Goal: Check status

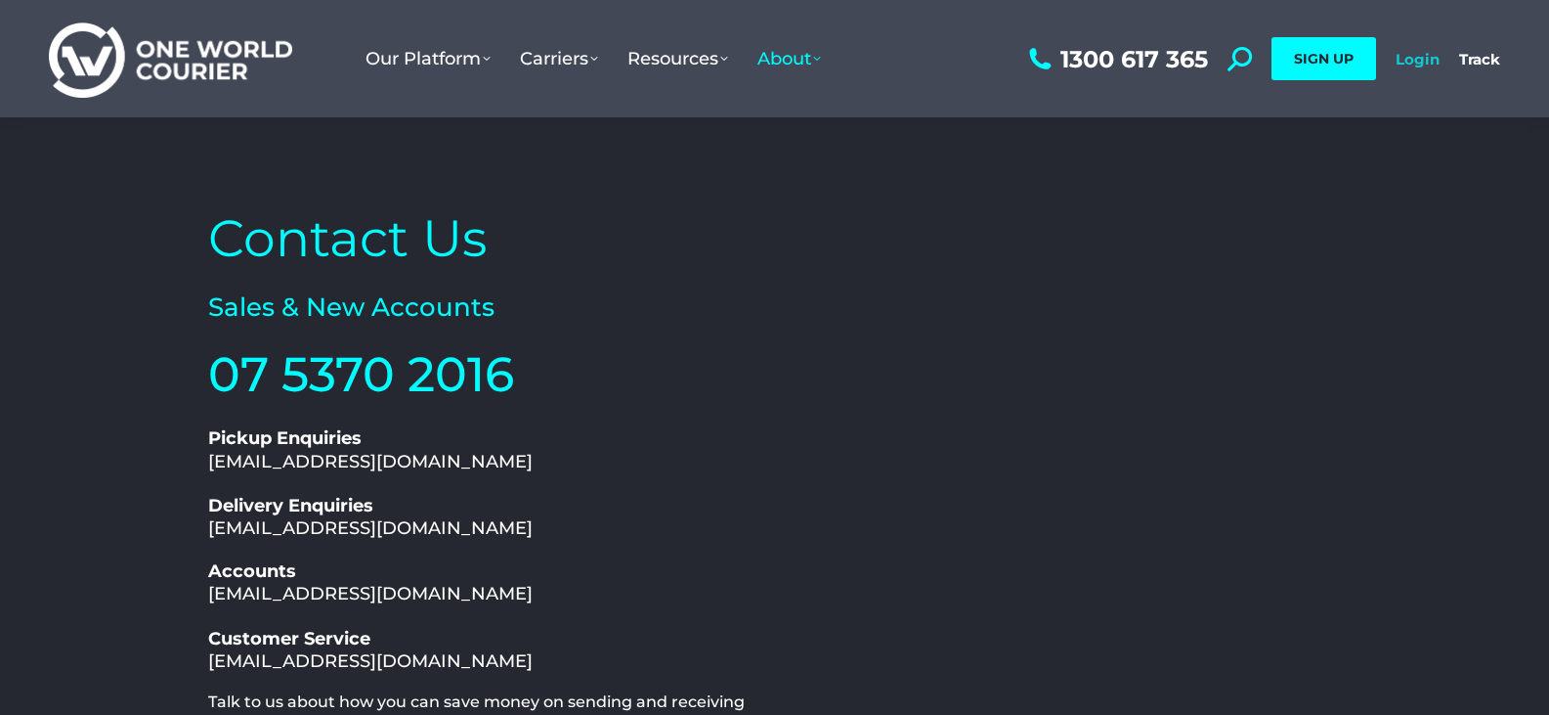
click at [1422, 61] on link "Login" at bounding box center [1418, 59] width 44 height 19
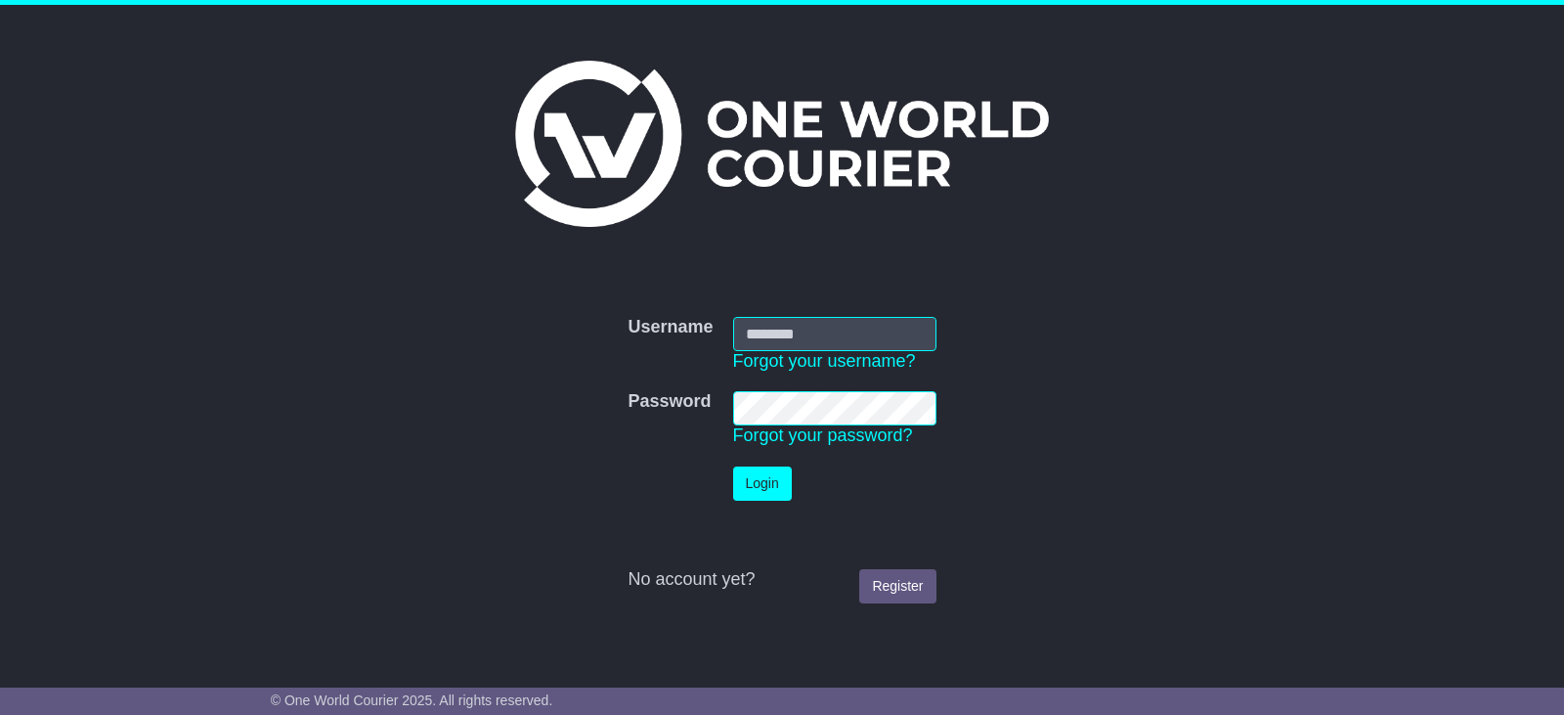
type input "**********"
drag, startPoint x: 764, startPoint y: 474, endPoint x: 777, endPoint y: 496, distance: 25.0
click at [777, 496] on button "Login" at bounding box center [762, 483] width 59 height 34
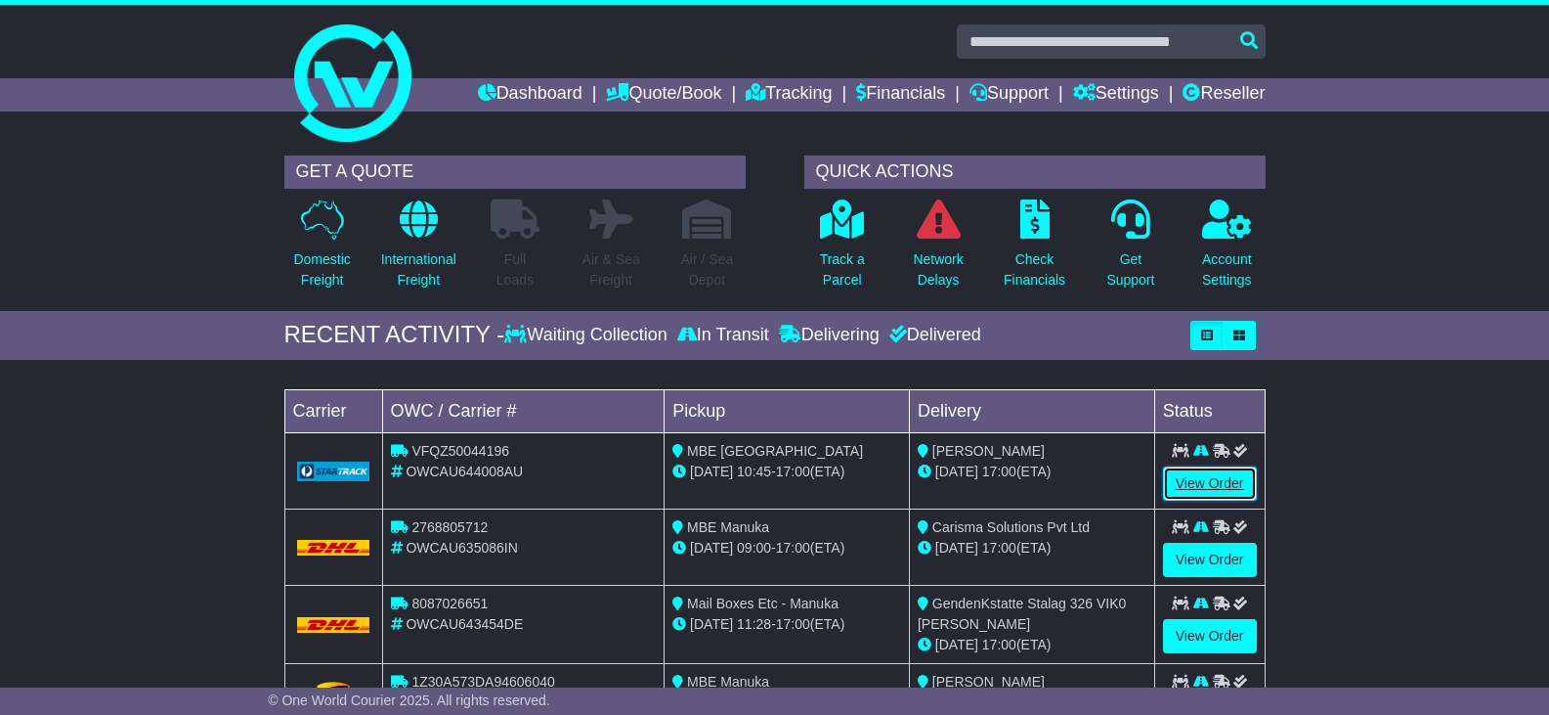
click at [1193, 481] on link "View Order" at bounding box center [1210, 483] width 94 height 34
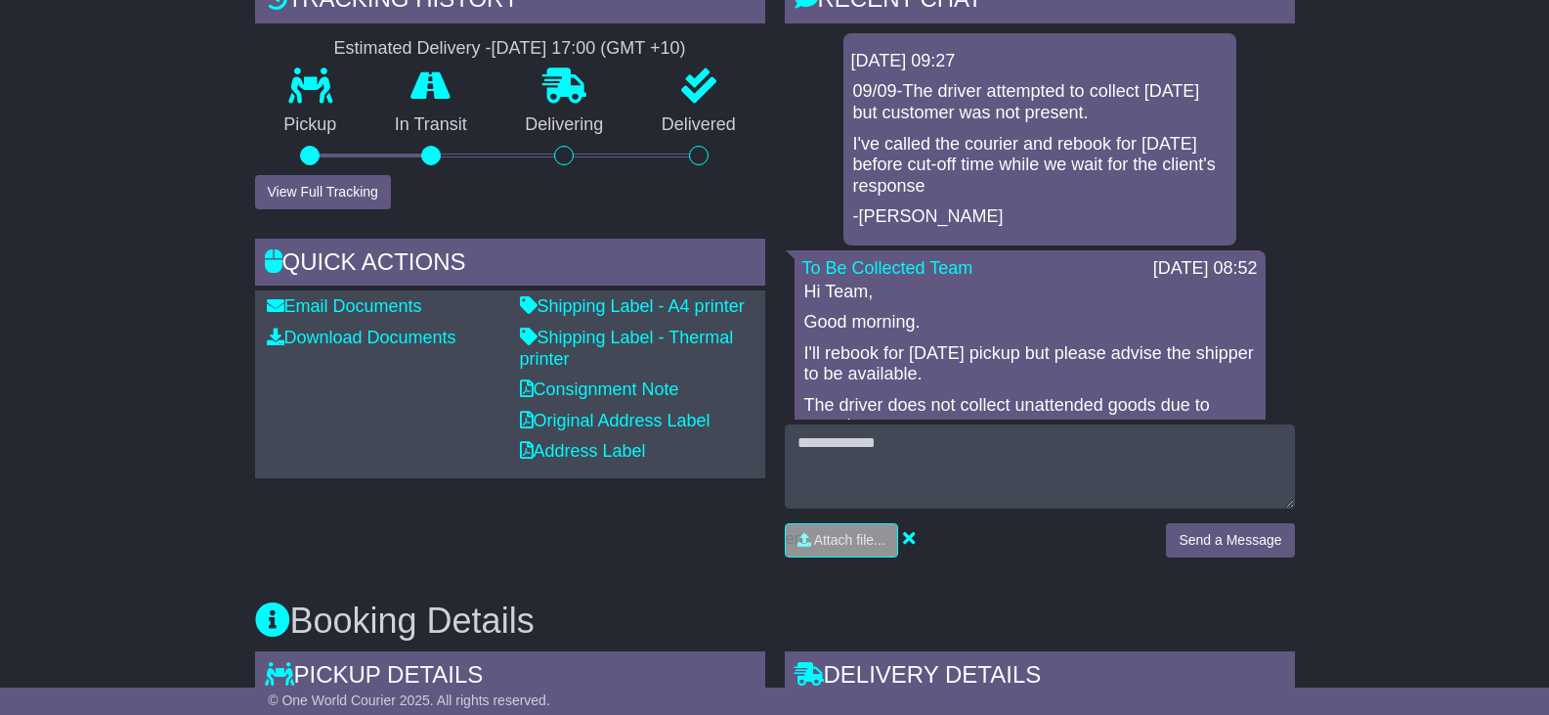
scroll to position [514, 0]
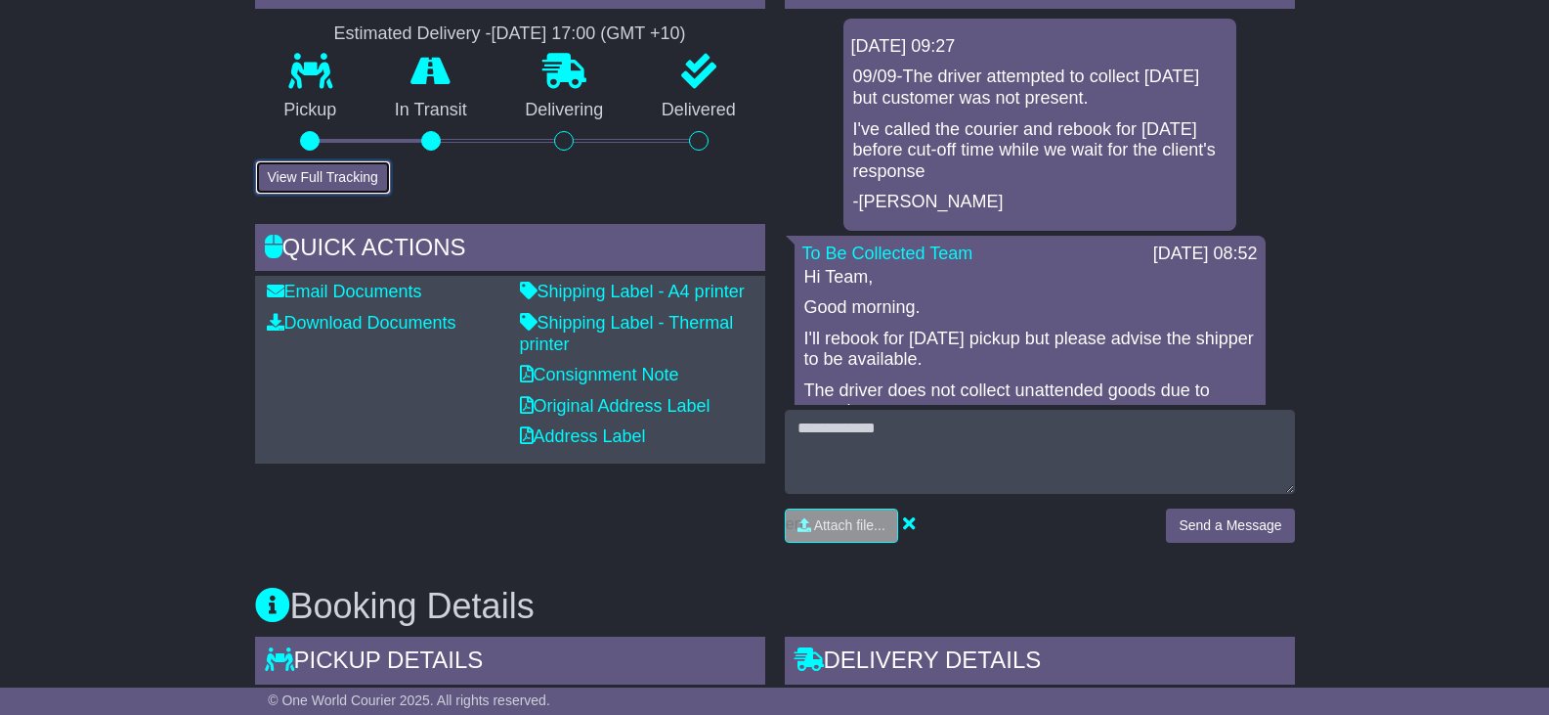
click at [340, 174] on button "View Full Tracking" at bounding box center [323, 177] width 136 height 34
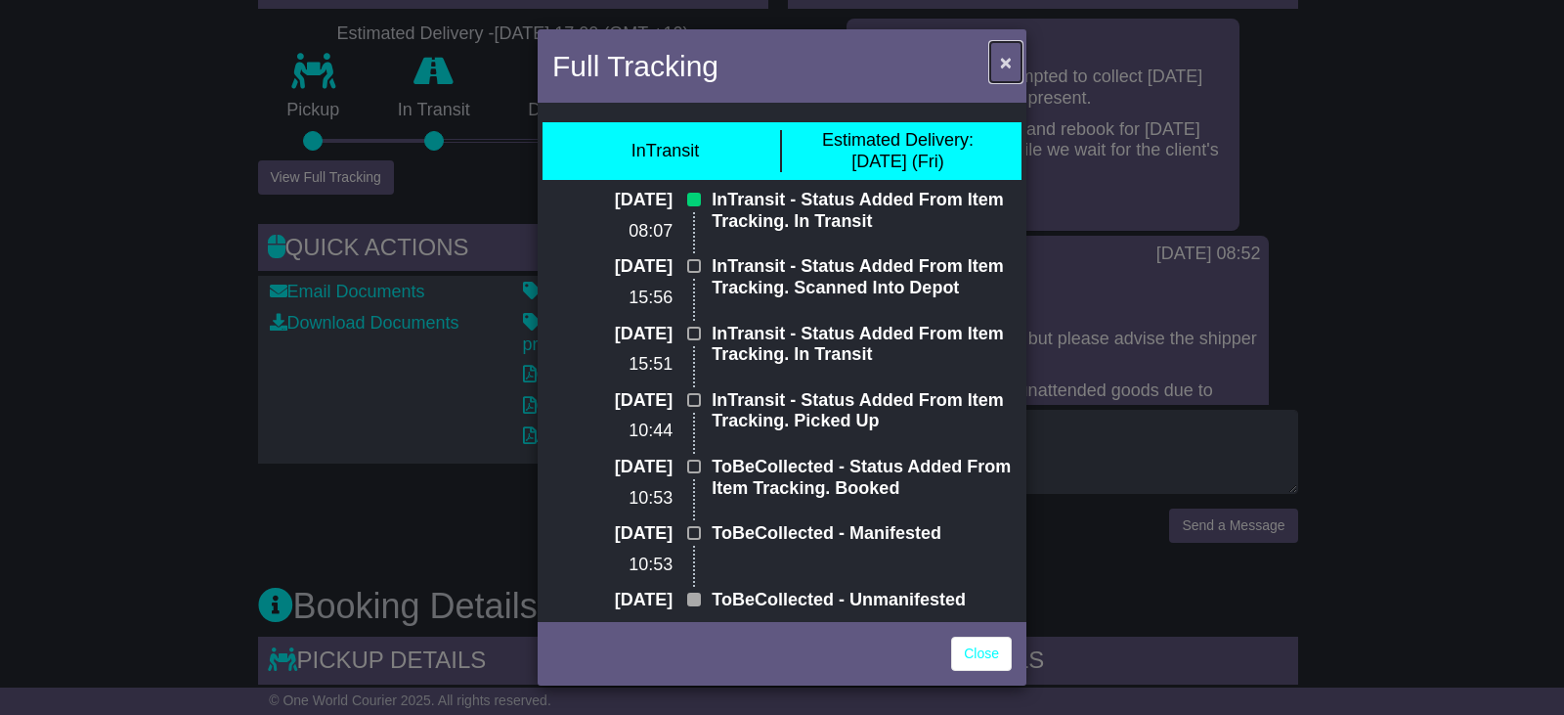
click at [1004, 61] on span "×" at bounding box center [1006, 62] width 12 height 22
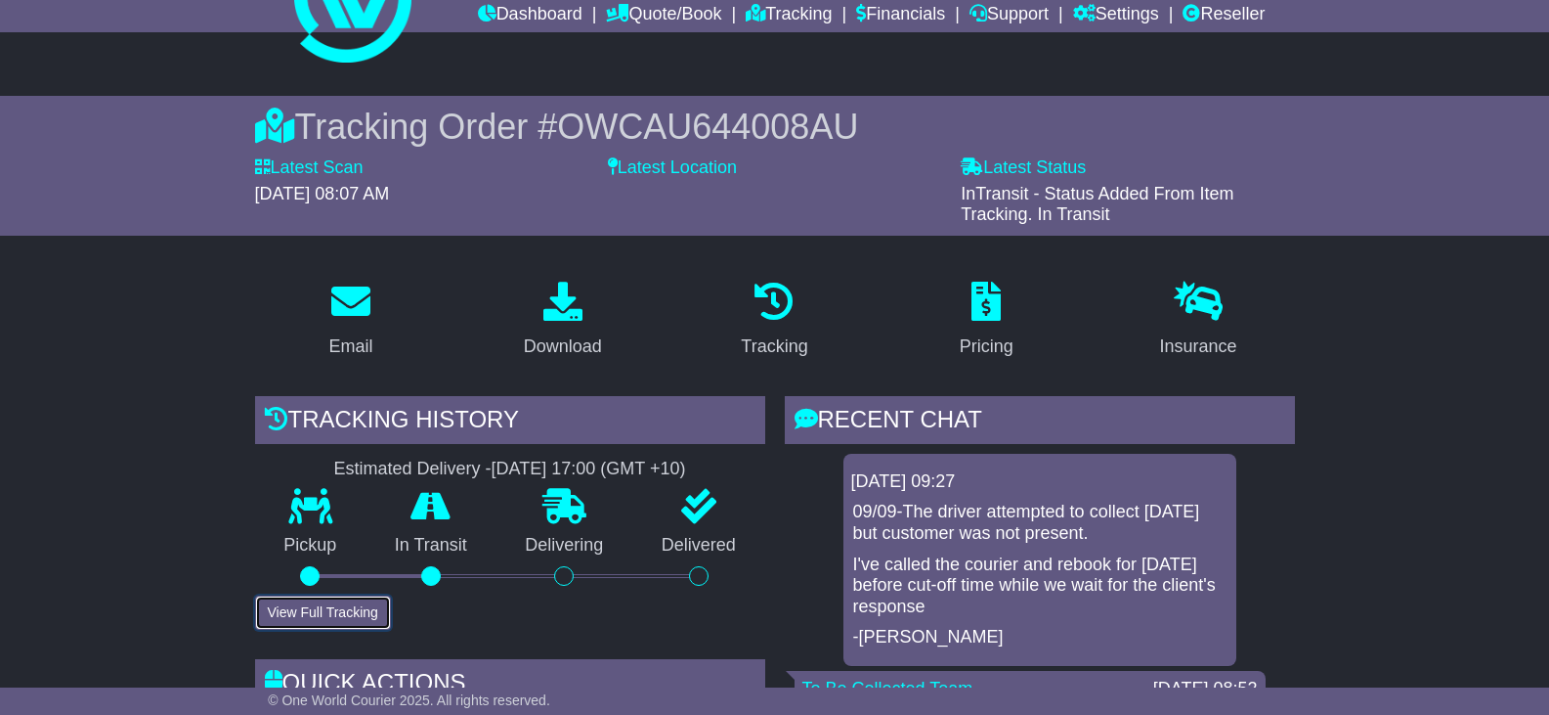
scroll to position [0, 0]
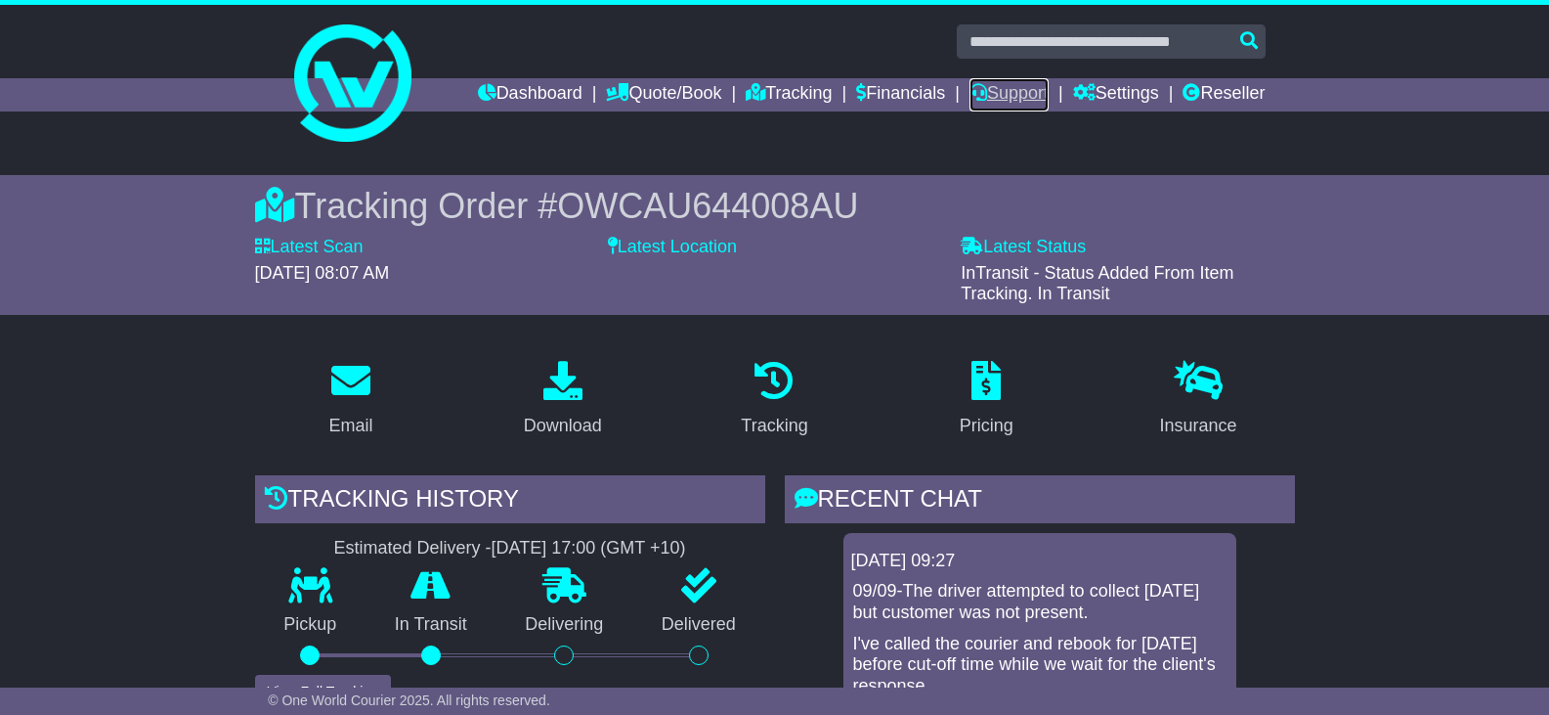
click at [1010, 93] on link "Support" at bounding box center [1009, 94] width 79 height 33
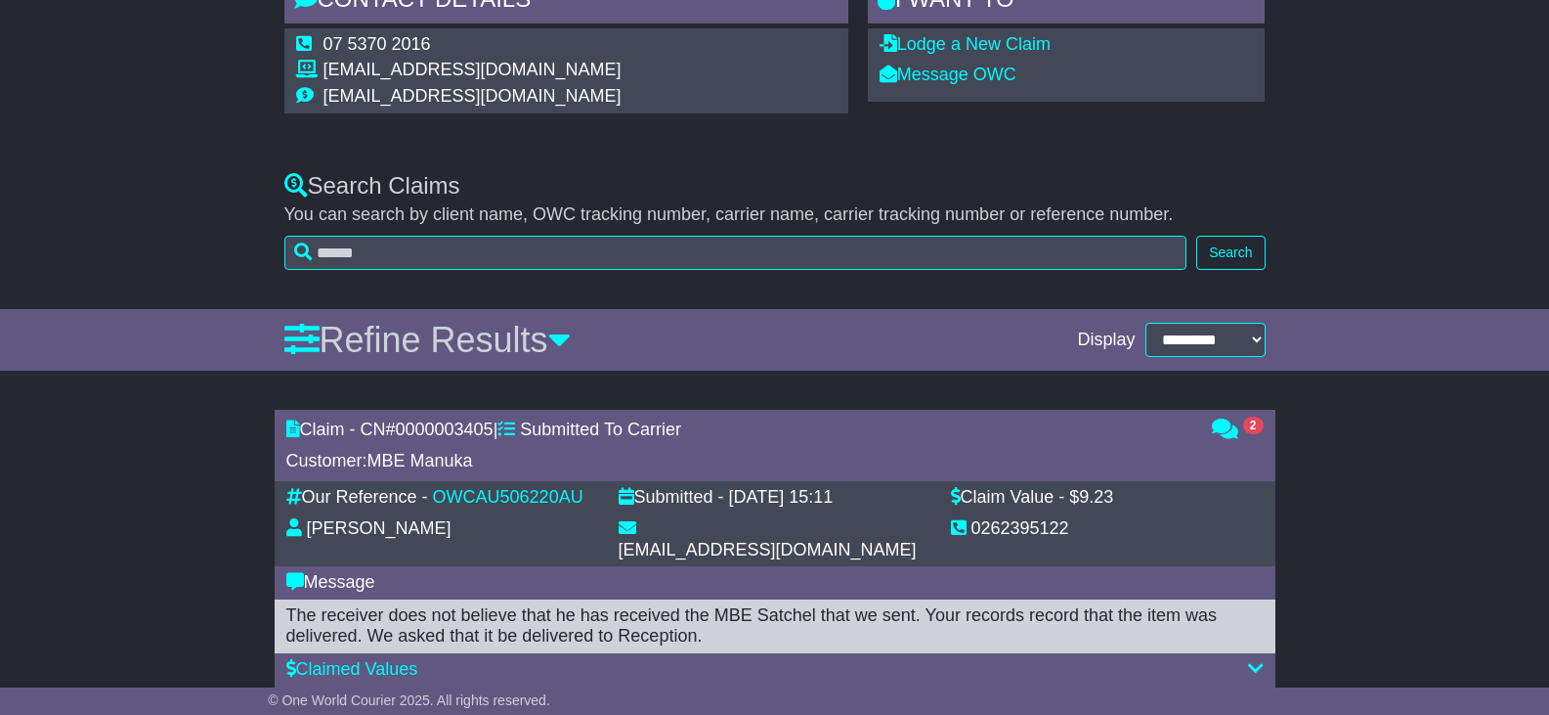
scroll to position [140, 0]
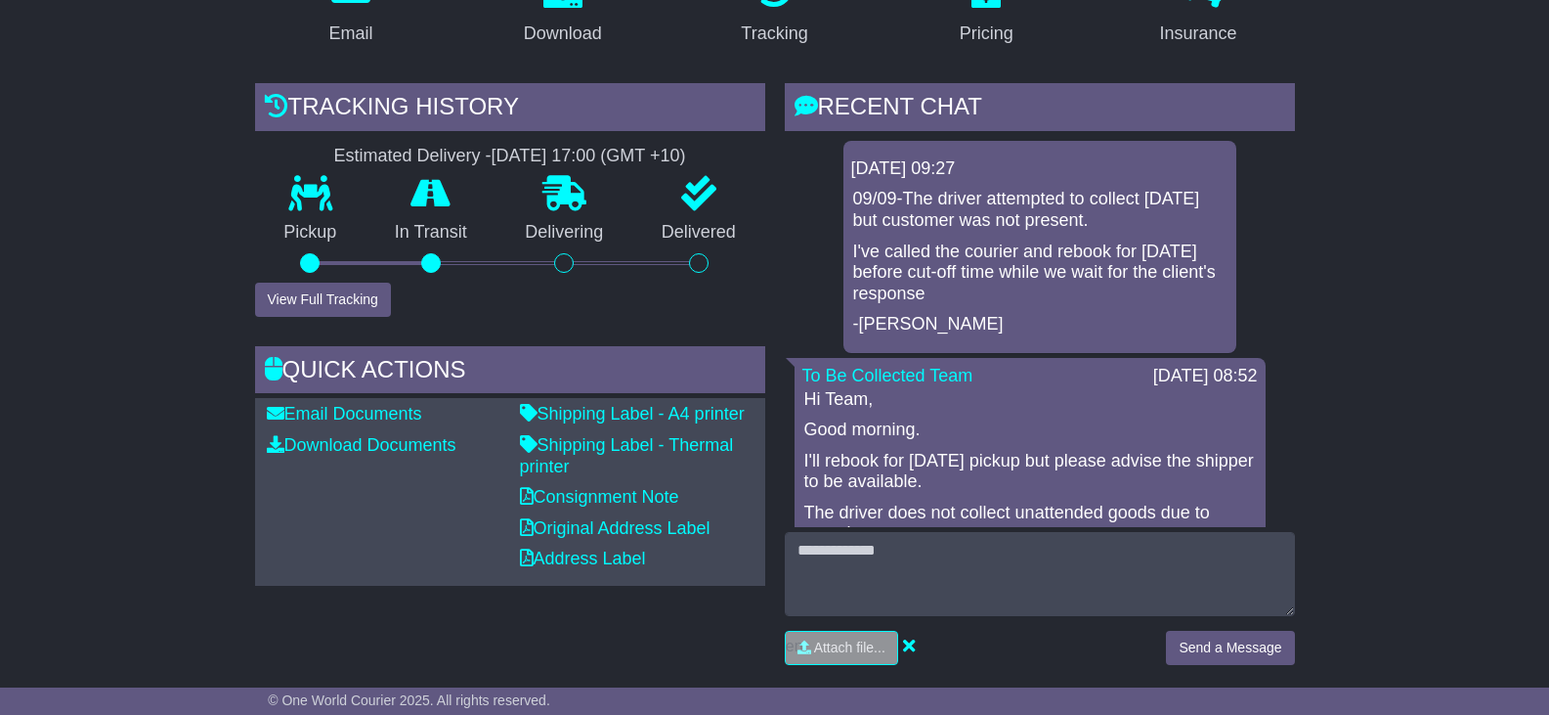
scroll to position [396, 0]
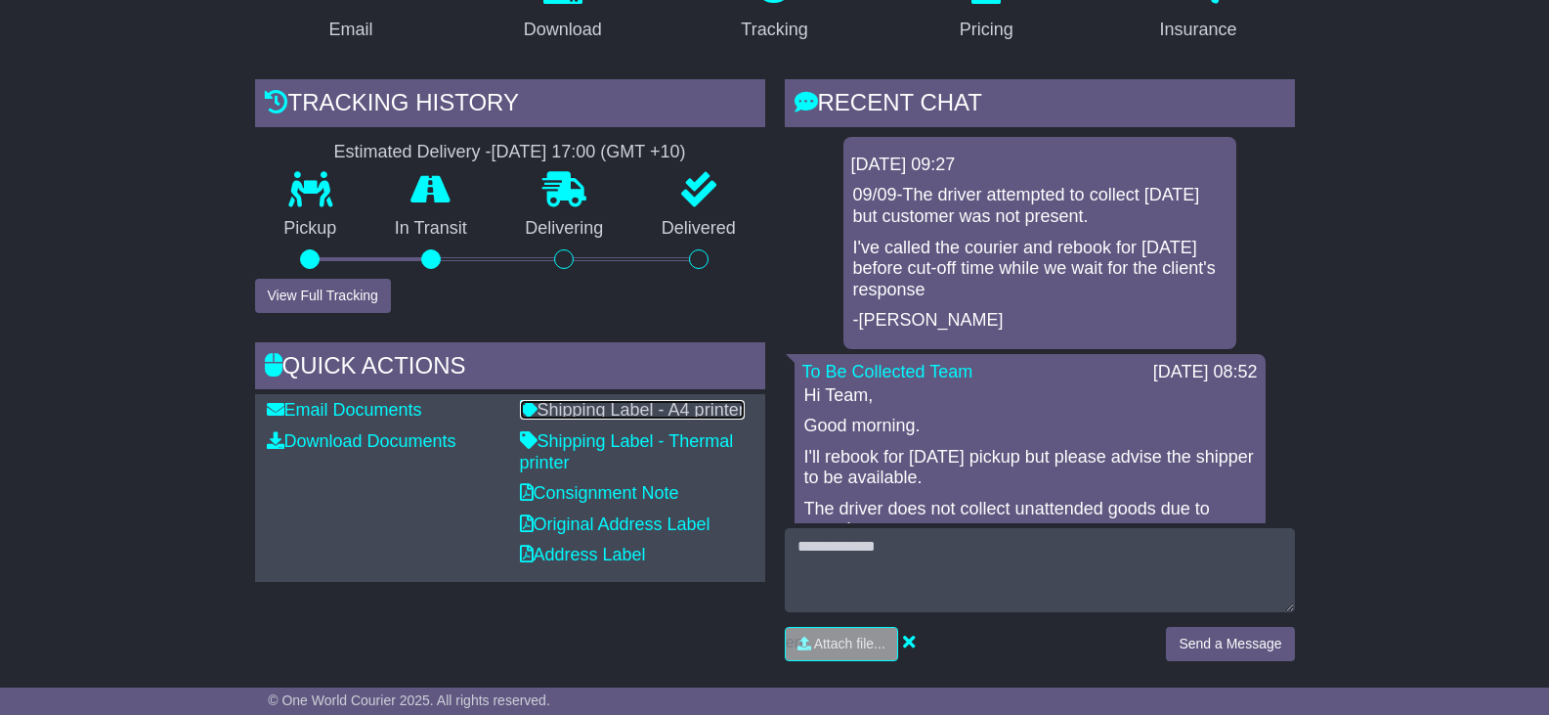
click at [558, 410] on link "Shipping Label - A4 printer" at bounding box center [632, 410] width 225 height 20
click at [548, 412] on link "Shipping Label - A4 printer" at bounding box center [632, 410] width 225 height 20
click at [652, 409] on link "Shipping Label - A4 printer" at bounding box center [632, 410] width 225 height 20
click at [654, 408] on link "Shipping Label - A4 printer" at bounding box center [632, 410] width 225 height 20
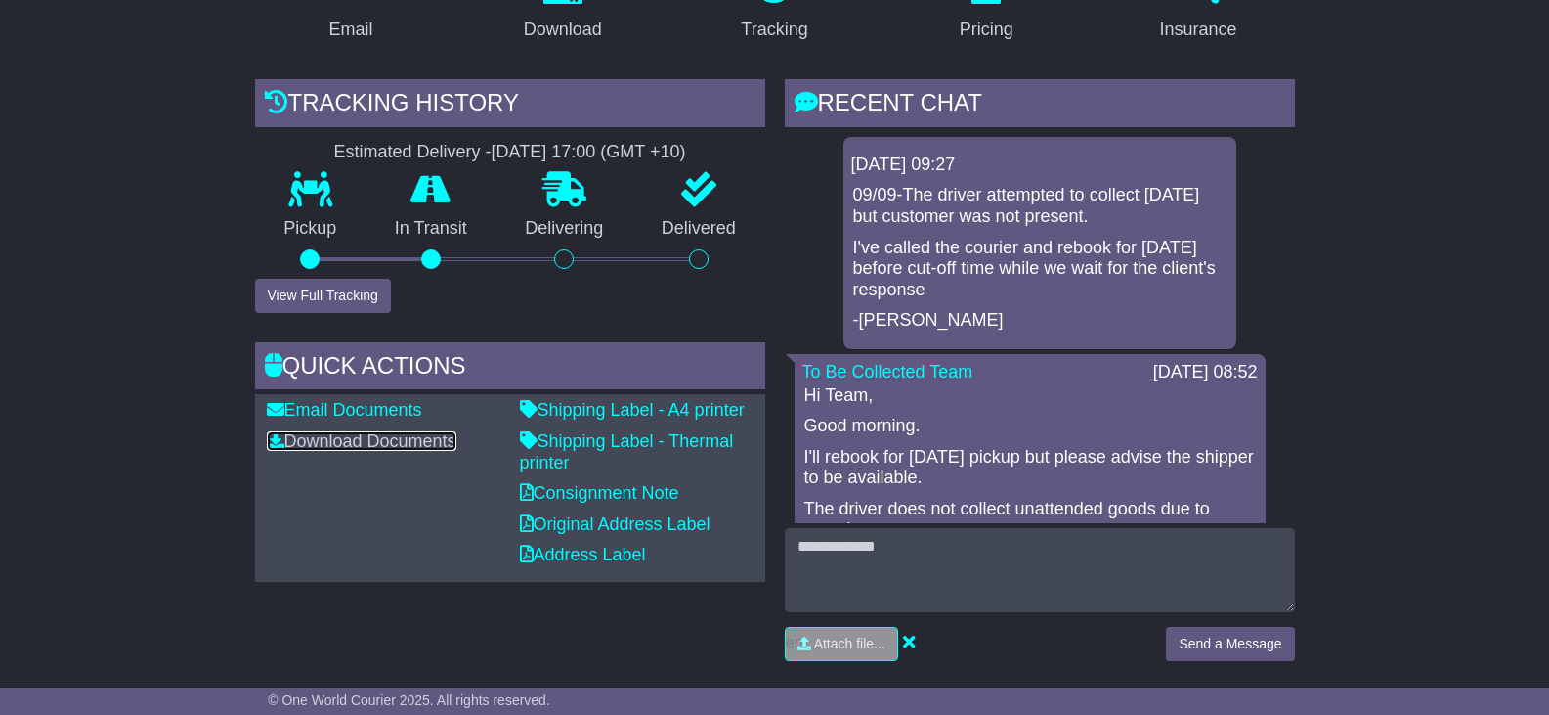
click at [391, 442] on link "Download Documents" at bounding box center [362, 441] width 190 height 20
click at [383, 438] on link "Download Documents" at bounding box center [362, 441] width 190 height 20
